Goal: Find specific page/section

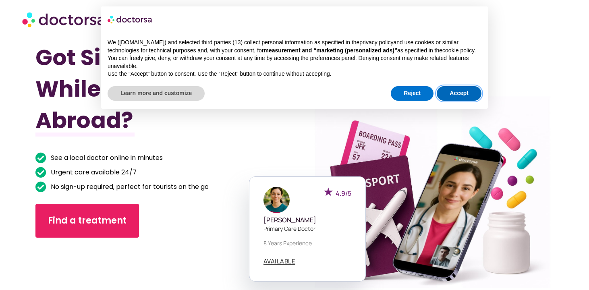
click at [460, 99] on button "Accept" at bounding box center [459, 93] width 45 height 15
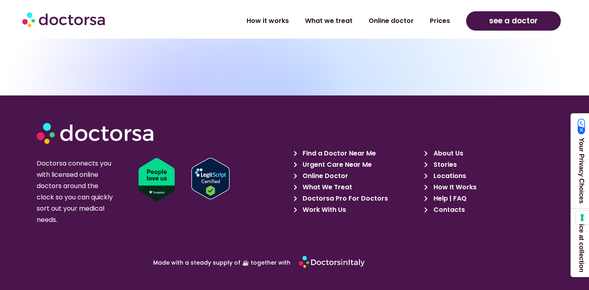
scroll to position [2774, 0]
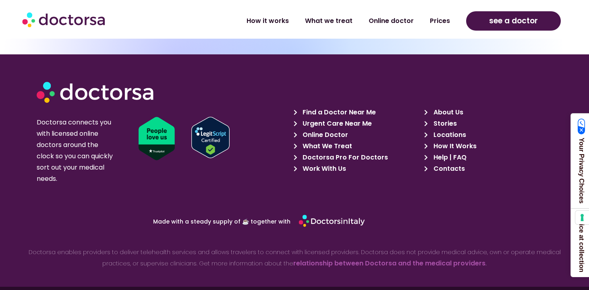
click at [447, 129] on span "Locations" at bounding box center [449, 134] width 35 height 11
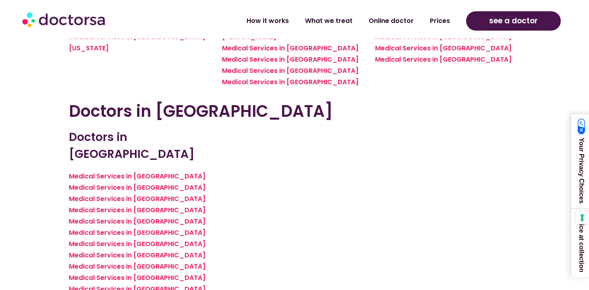
scroll to position [2199, 0]
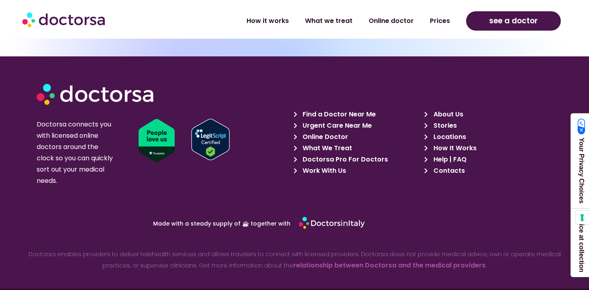
scroll to position [2774, 0]
